Goal: Check status: Check status

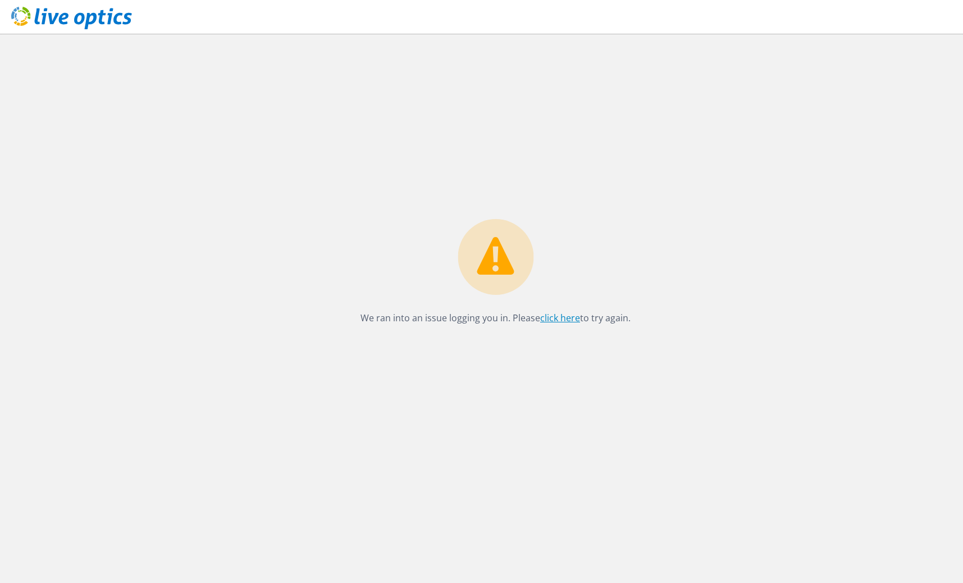
click at [555, 318] on link "click here" at bounding box center [560, 318] width 40 height 12
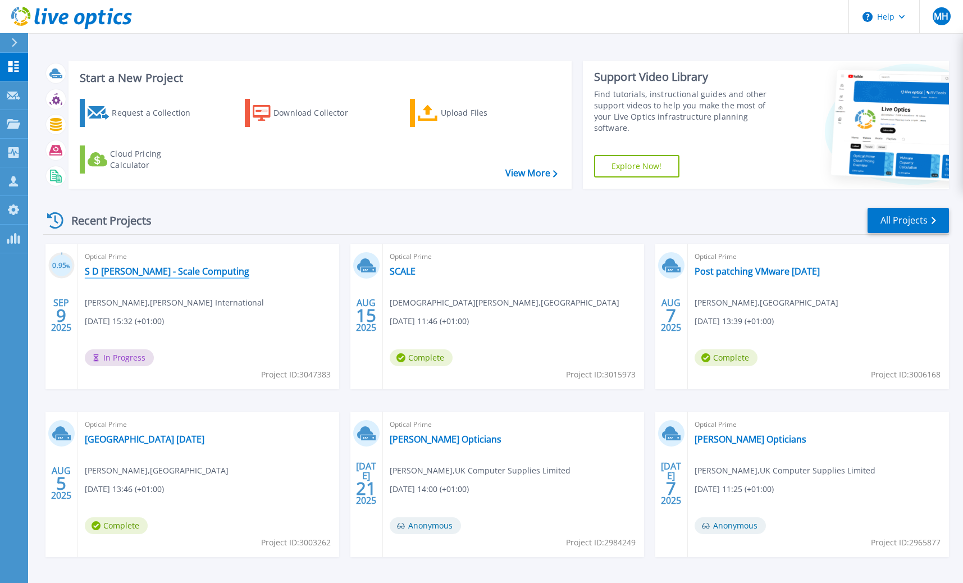
click at [190, 272] on link "S D [PERSON_NAME] - Scale Computing" at bounding box center [167, 271] width 164 height 11
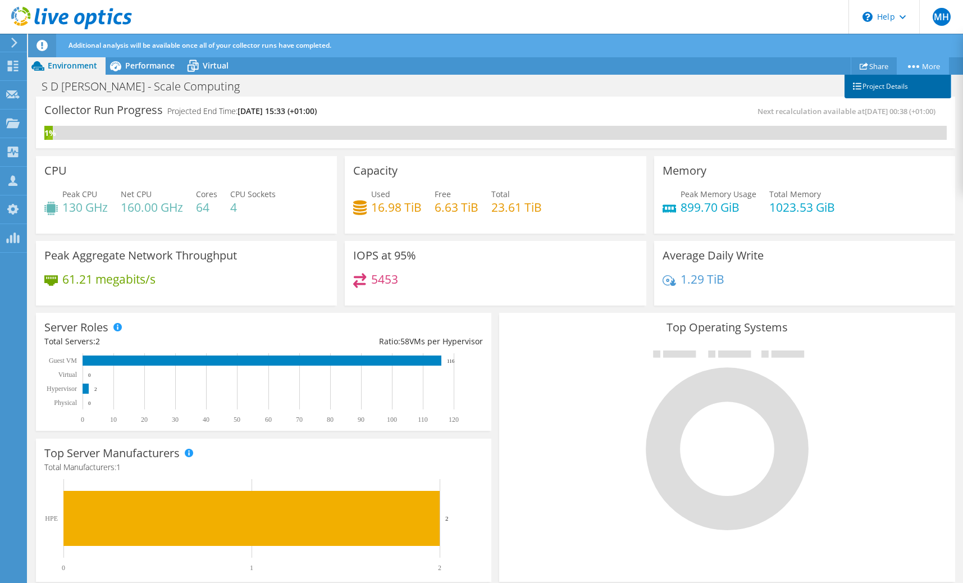
click at [893, 83] on link "Project Details" at bounding box center [897, 87] width 107 height 24
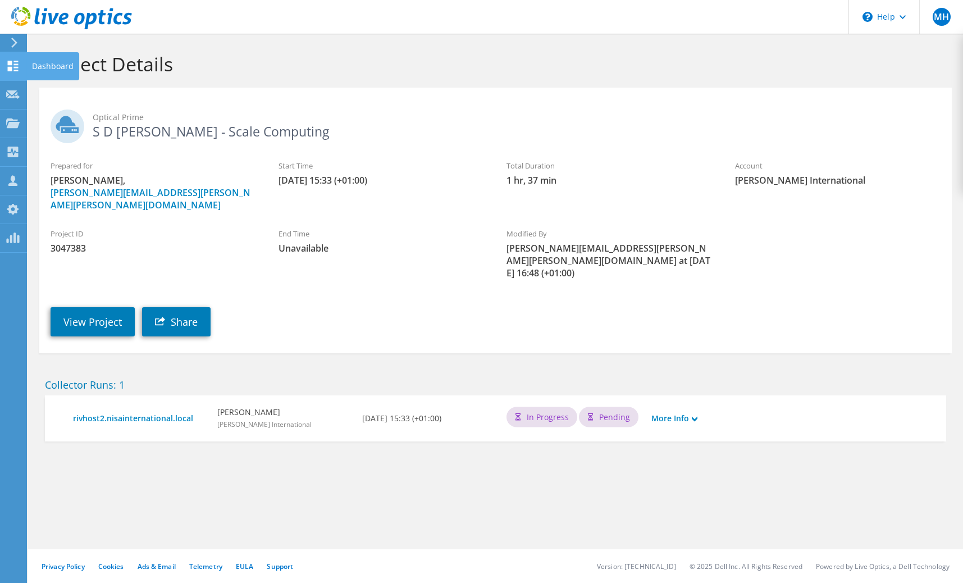
click at [13, 68] on icon at bounding box center [12, 66] width 13 height 11
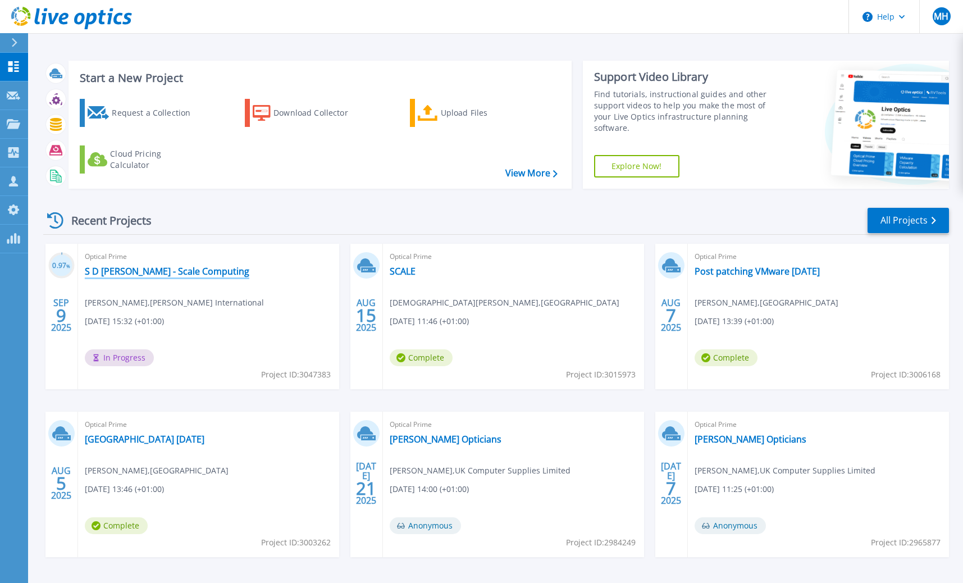
click at [130, 273] on link "S D [PERSON_NAME] - Scale Computing" at bounding box center [167, 271] width 164 height 11
